Goal: Task Accomplishment & Management: Use online tool/utility

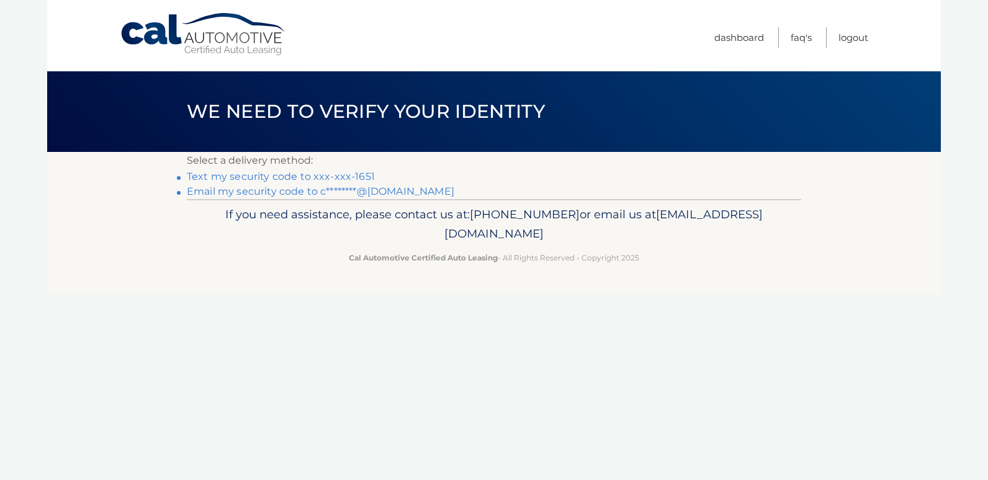
click at [355, 176] on link "Text my security code to xxx-xxx-1651" at bounding box center [281, 177] width 188 height 12
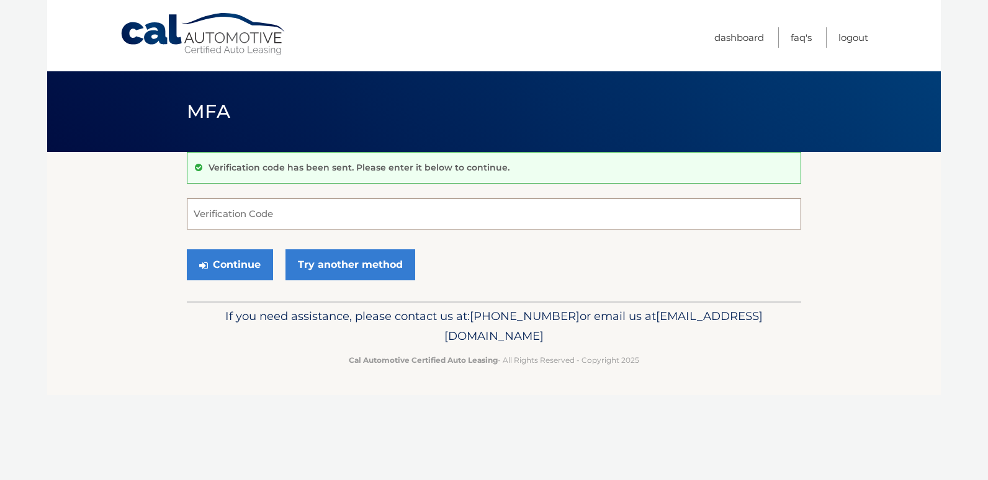
click at [272, 207] on input "Verification Code" at bounding box center [494, 214] width 614 height 31
type input "415788"
click at [236, 259] on button "Continue" at bounding box center [230, 264] width 86 height 31
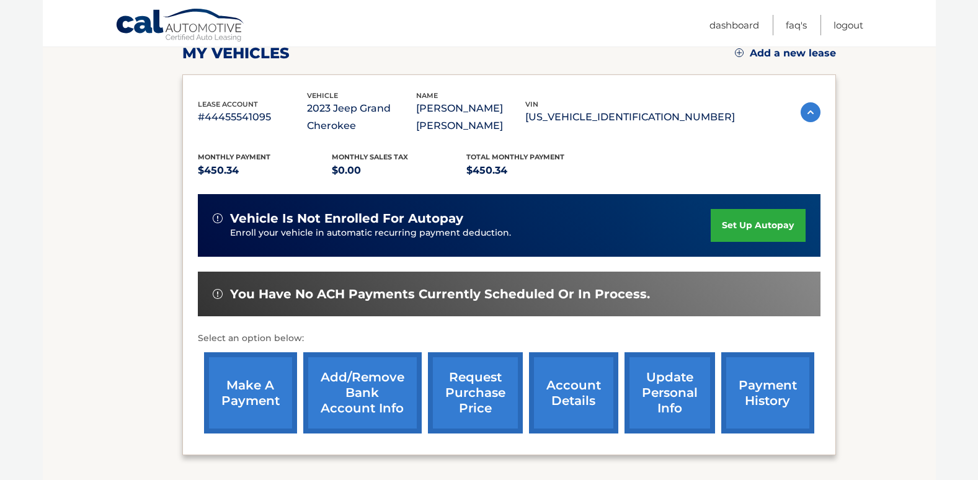
scroll to position [207, 0]
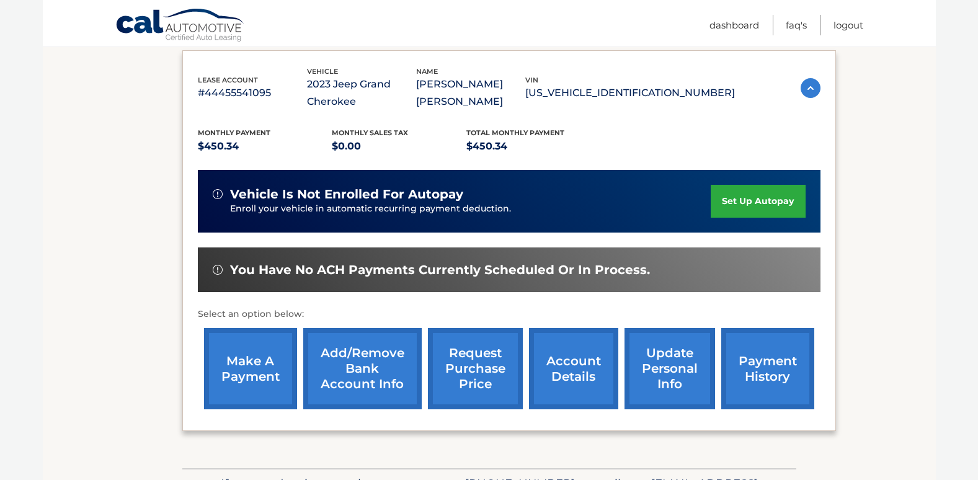
click at [243, 357] on link "make a payment" at bounding box center [250, 368] width 93 height 81
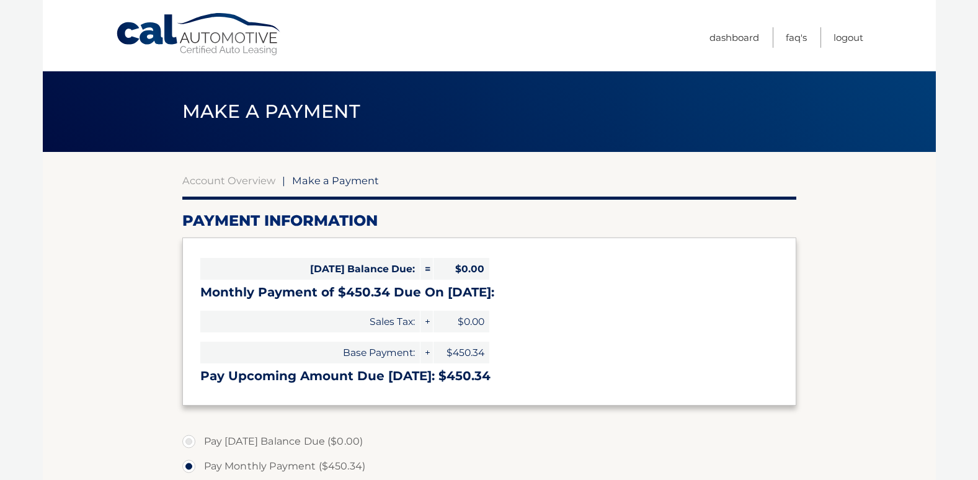
select select "YzdjM2EwOTktN2Q0OC00ZjM1LTkyZGQtYjI5OWFmOGMwMTIy"
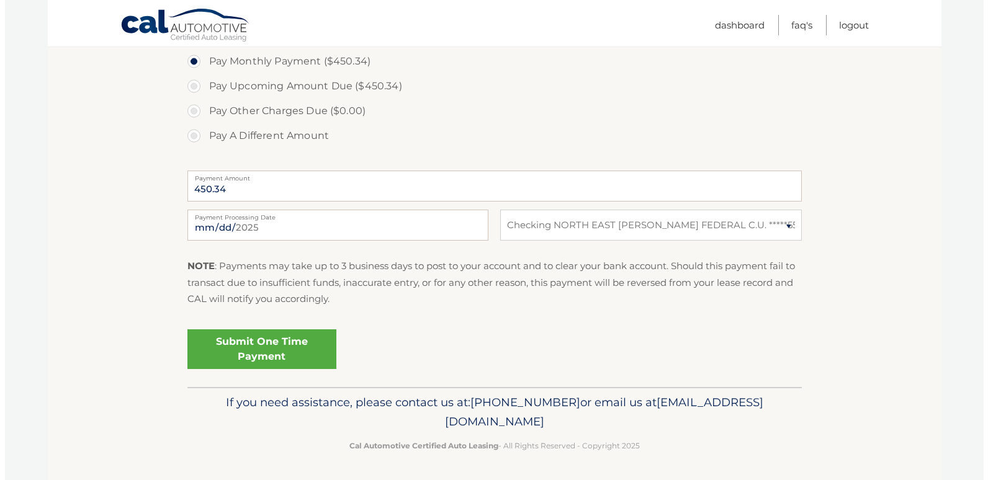
scroll to position [406, 0]
click at [254, 347] on link "Submit One Time Payment" at bounding box center [256, 348] width 149 height 40
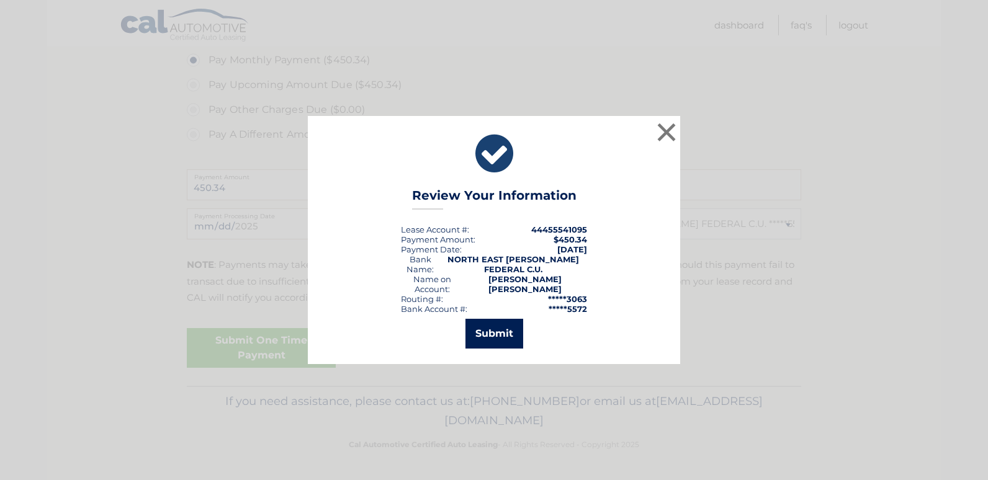
click at [493, 329] on button "Submit" at bounding box center [494, 334] width 58 height 30
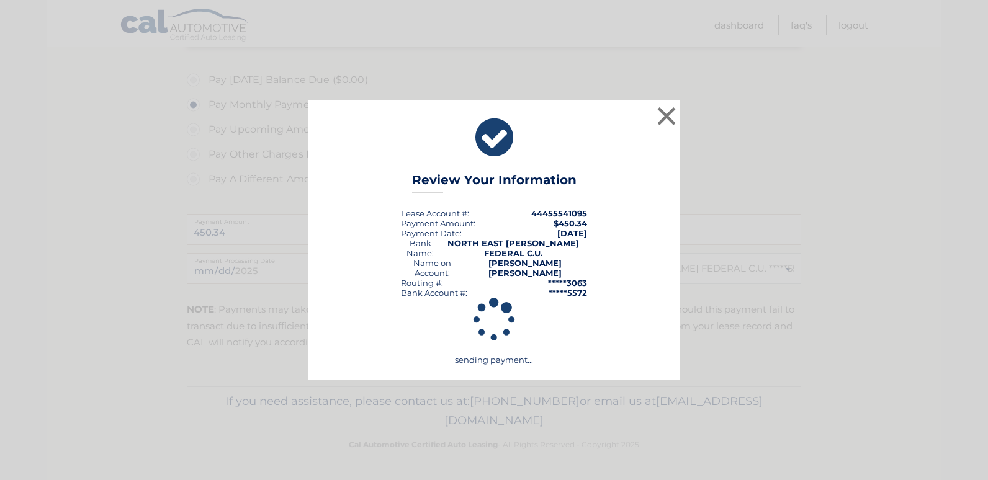
scroll to position [362, 0]
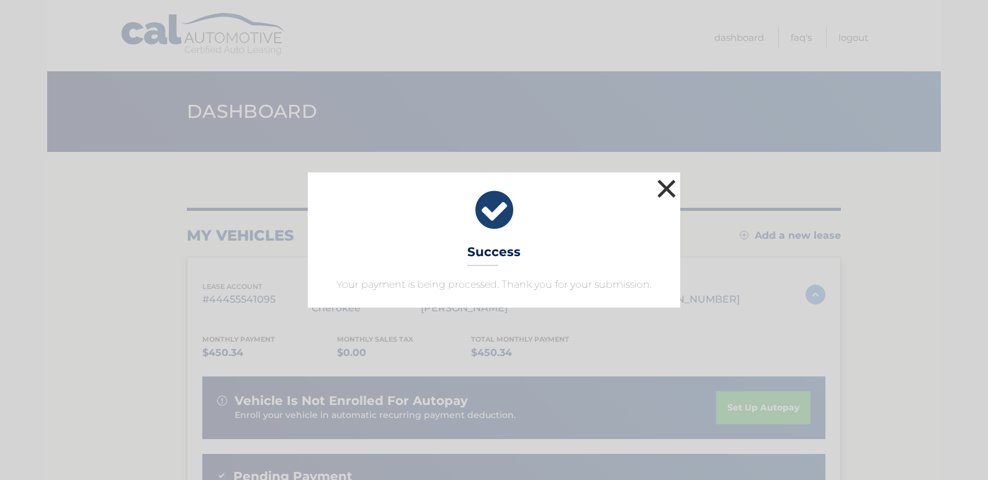
click at [663, 186] on button "×" at bounding box center [666, 188] width 25 height 25
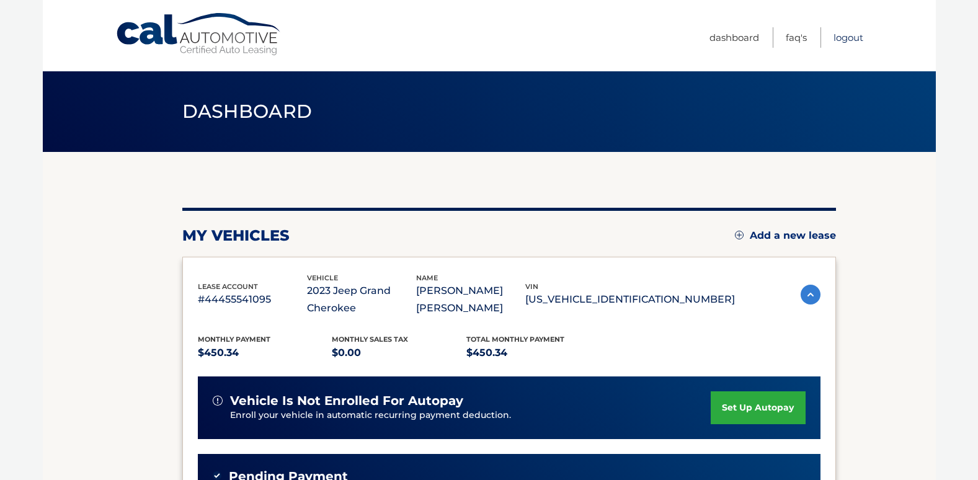
click at [844, 38] on link "Logout" at bounding box center [849, 37] width 30 height 20
